Goal: Information Seeking & Learning: Learn about a topic

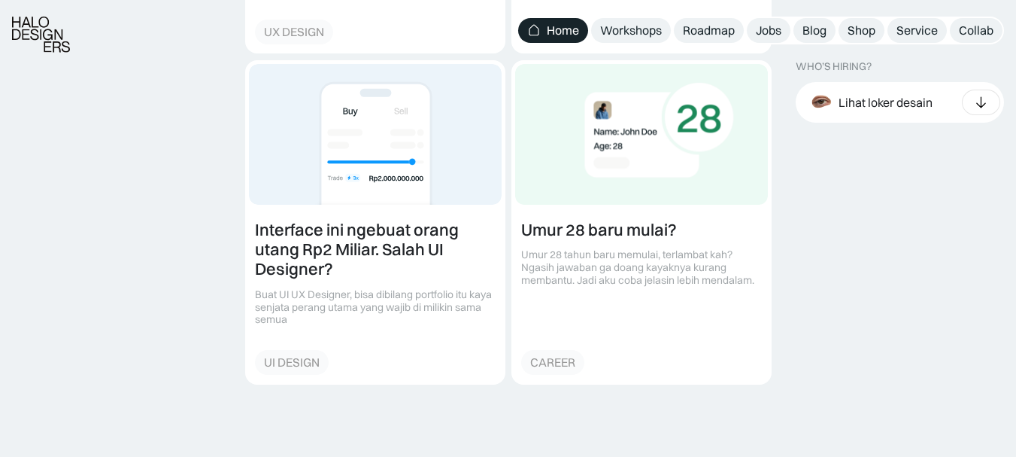
scroll to position [2006, 0]
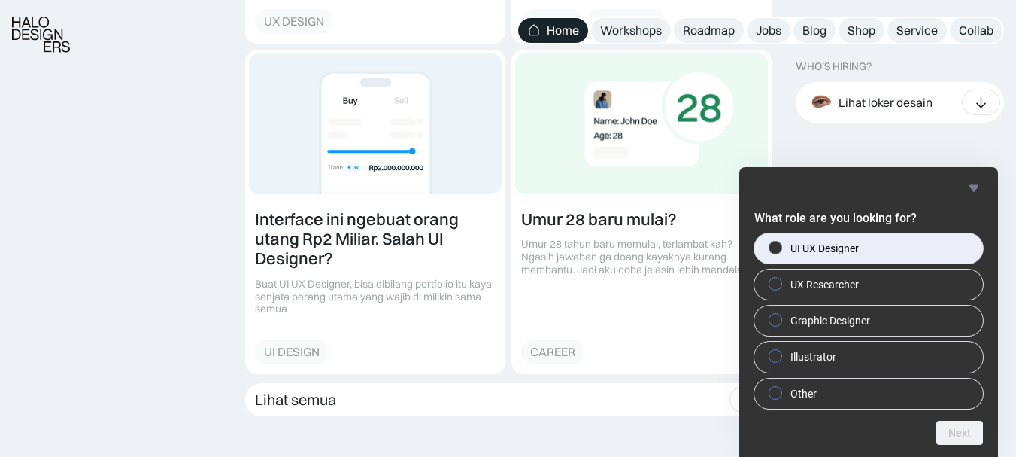
click at [870, 253] on label "UI UX Designer" at bounding box center [868, 248] width 229 height 30
click at [781, 252] on input "UI UX Designer" at bounding box center [776, 247] width 10 height 10
radio input "true"
click at [972, 423] on button "Next" at bounding box center [959, 432] width 47 height 24
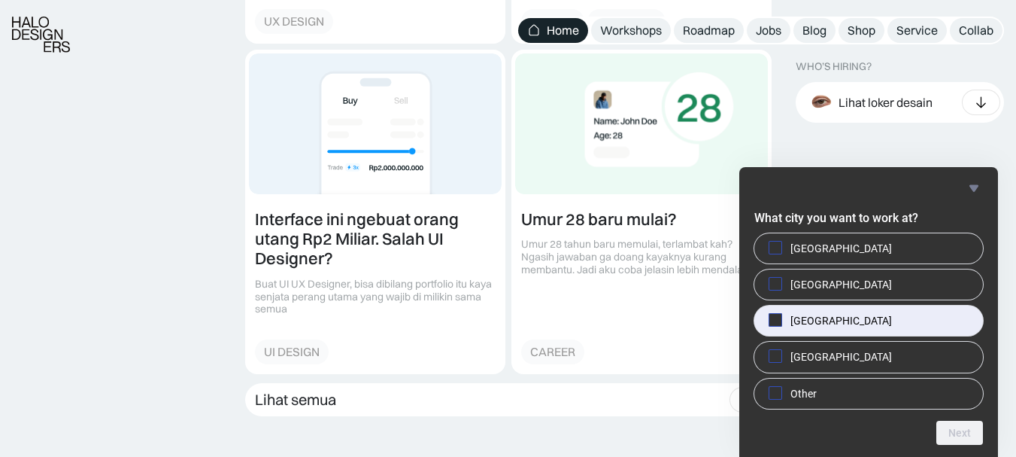
click at [791, 319] on span "[GEOGRAPHIC_DATA]" at bounding box center [841, 320] width 102 height 15
click at [781, 319] on input "[GEOGRAPHIC_DATA]" at bounding box center [776, 320] width 10 height 10
checkbox input "true"
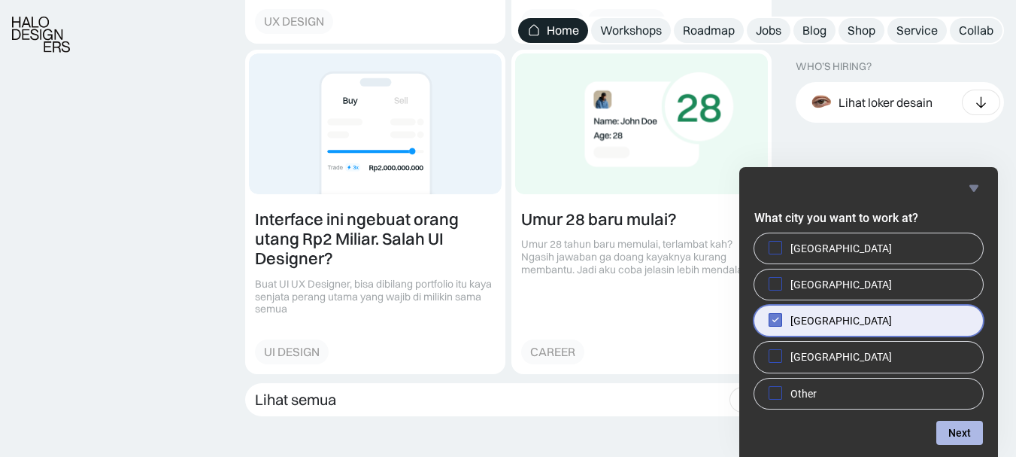
click at [959, 426] on button "Next" at bounding box center [959, 432] width 47 height 24
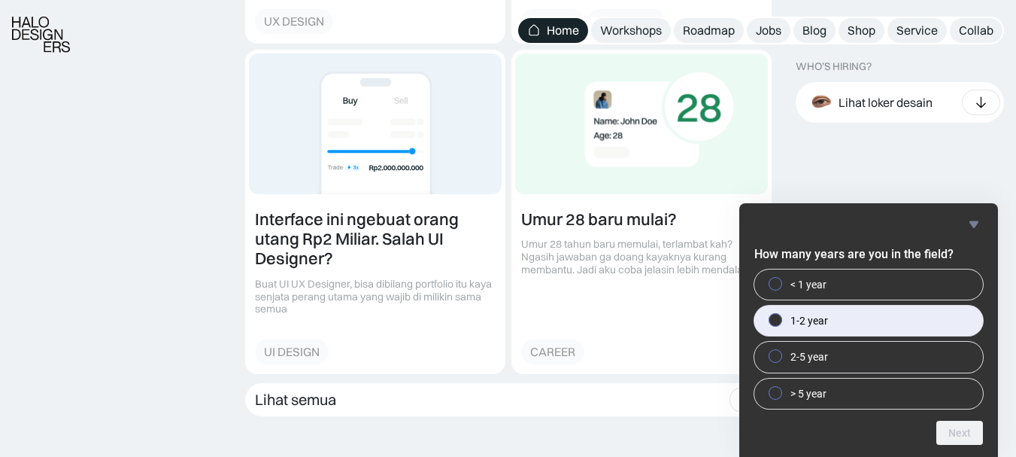
click at [820, 328] on span "1-2 year" at bounding box center [809, 320] width 38 height 15
click at [781, 325] on input "1-2 year" at bounding box center [776, 320] width 10 height 10
radio input "true"
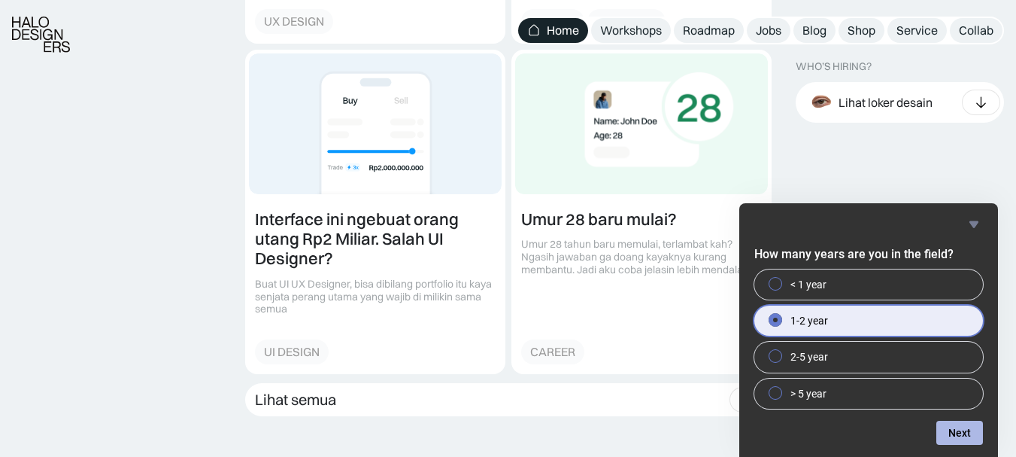
click at [948, 432] on button "Next" at bounding box center [959, 432] width 47 height 24
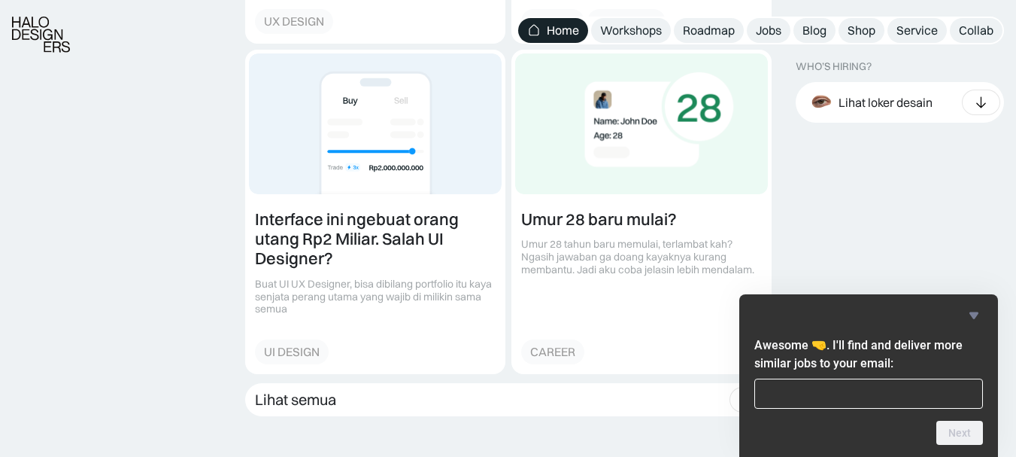
click at [972, 317] on icon "Hide survey" at bounding box center [973, 315] width 9 height 7
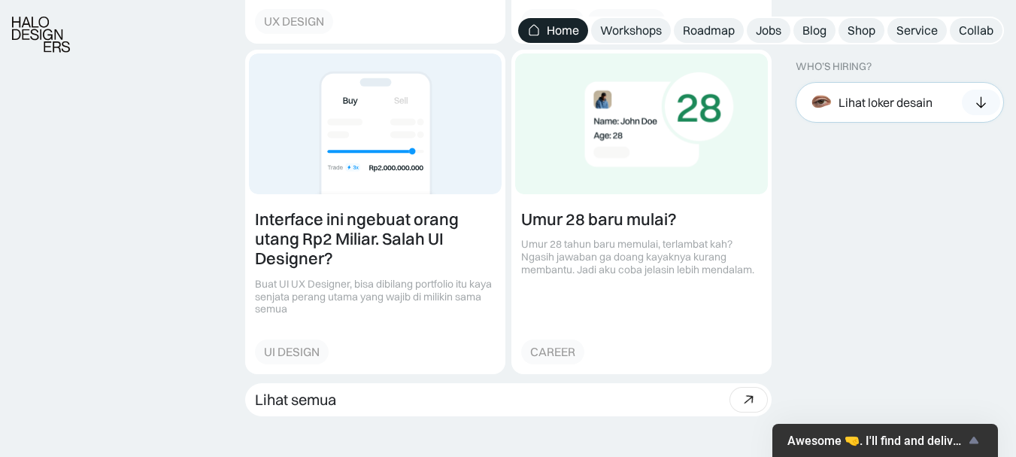
click at [890, 108] on div "Lihat loker desain" at bounding box center [886, 102] width 94 height 16
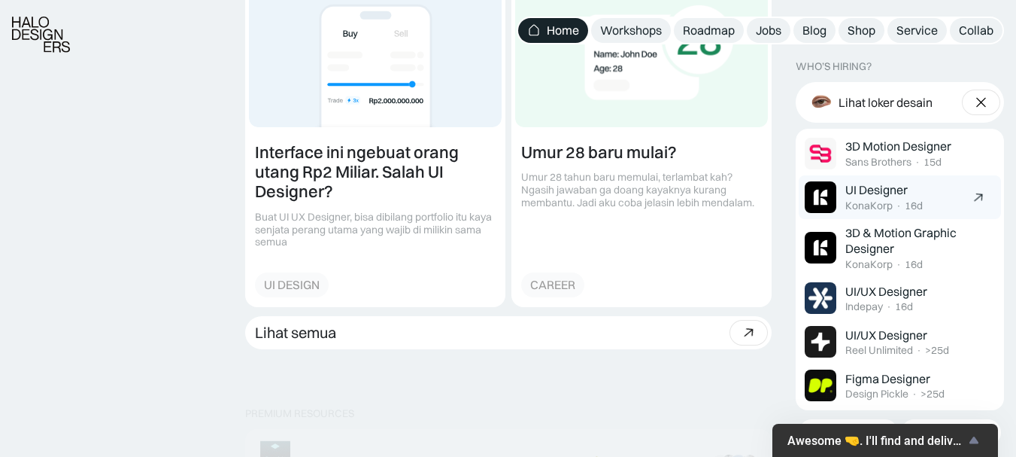
scroll to position [2106, 0]
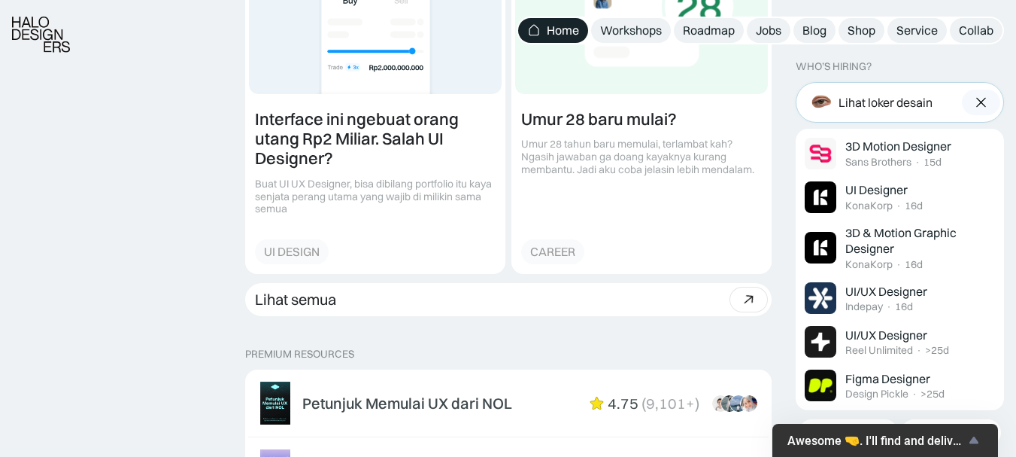
click at [983, 102] on img at bounding box center [981, 102] width 16 height 15
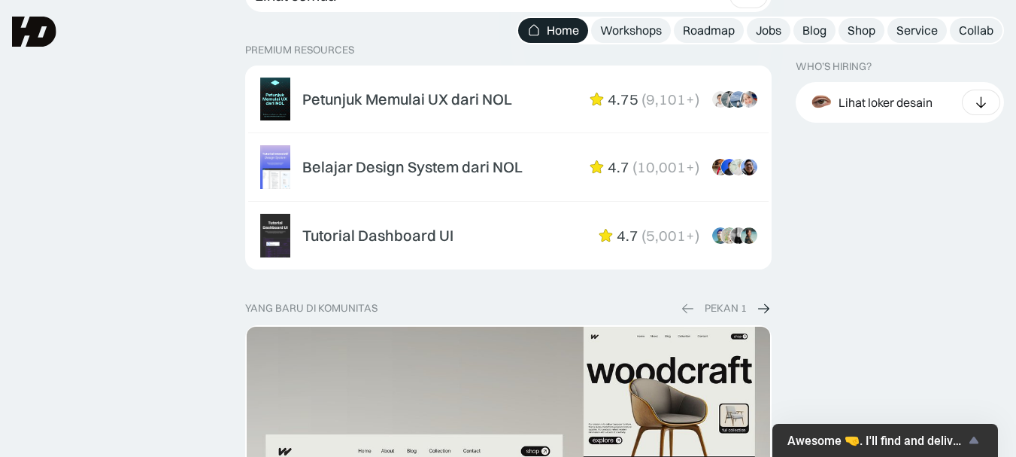
scroll to position [2310, 0]
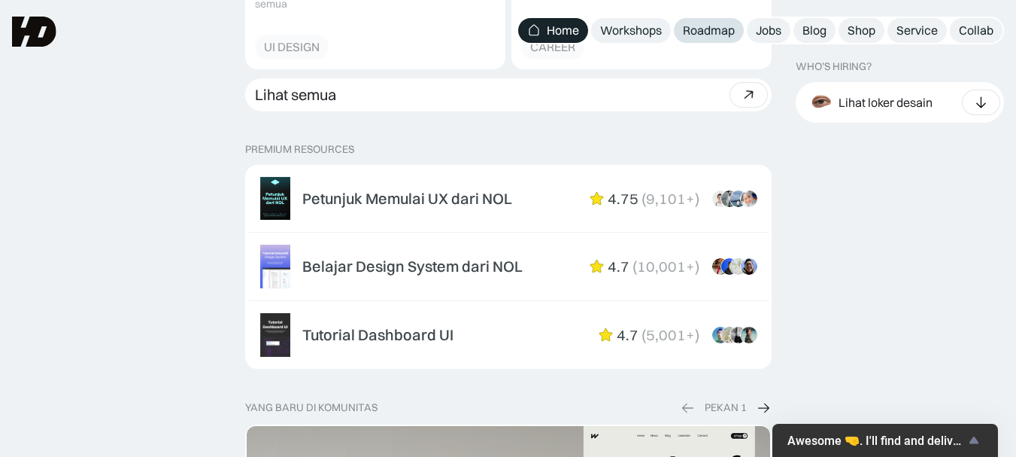
click at [718, 27] on div "Roadmap" at bounding box center [709, 31] width 52 height 16
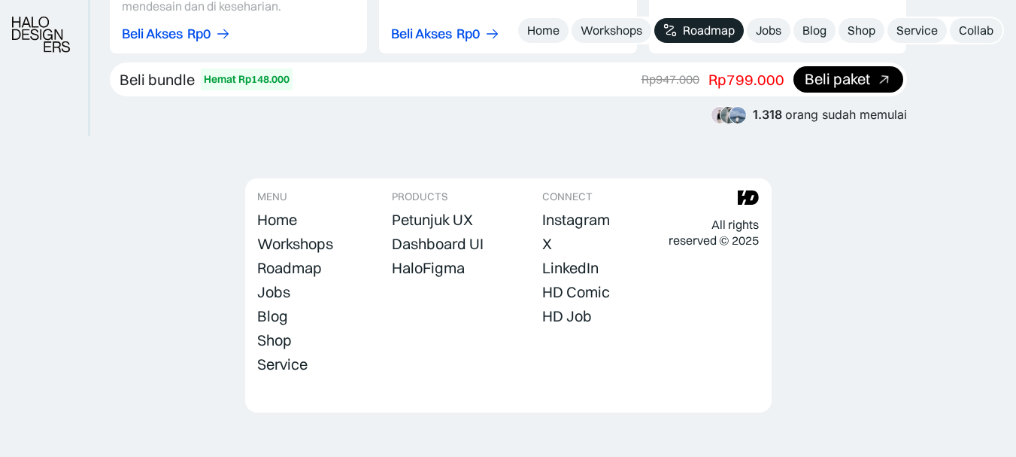
scroll to position [2990, 0]
click at [548, 210] on div "Instagram" at bounding box center [576, 219] width 68 height 18
